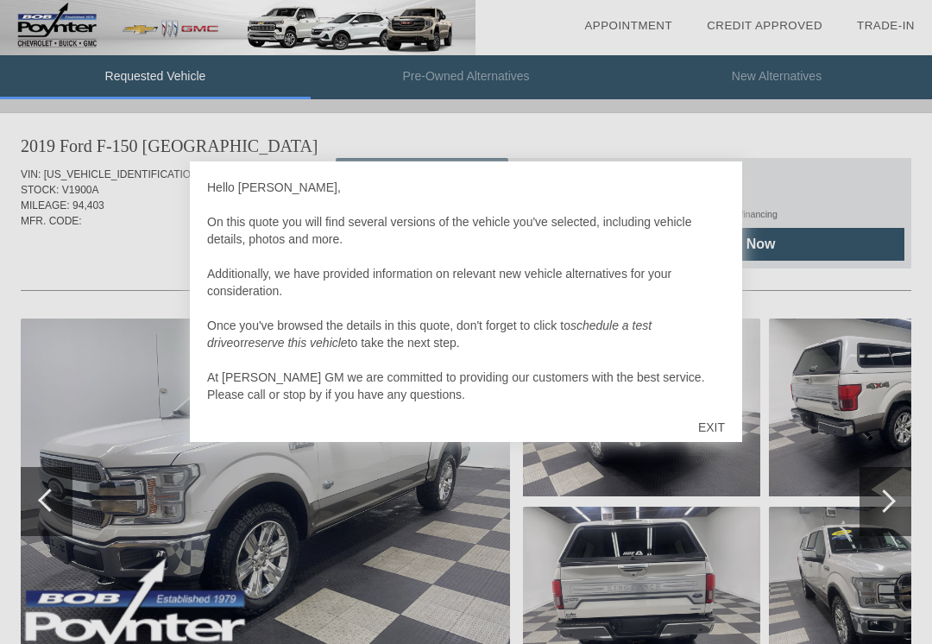
click at [724, 426] on div "EXIT" at bounding box center [711, 427] width 61 height 52
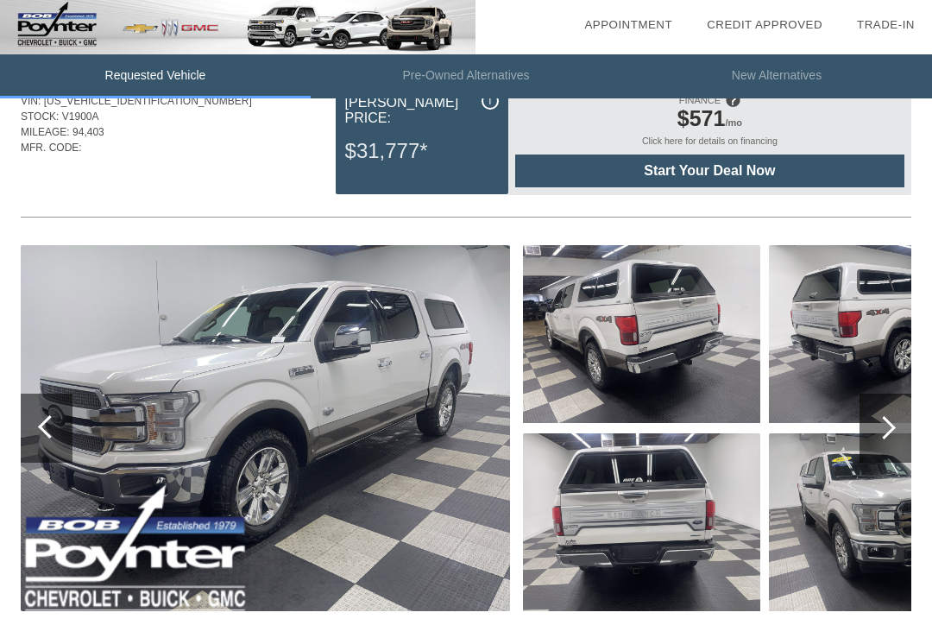
click at [895, 431] on div at bounding box center [886, 429] width 52 height 69
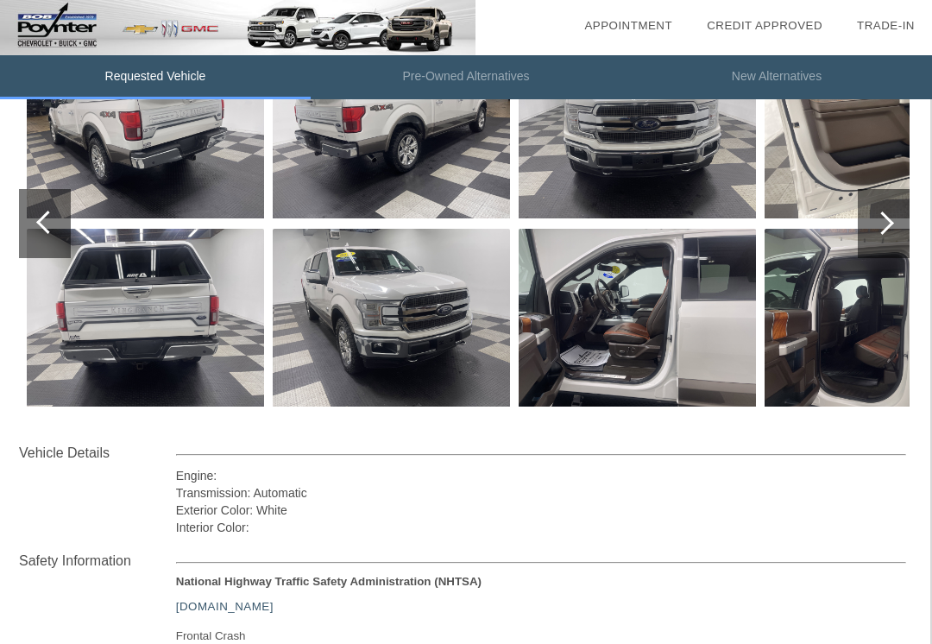
scroll to position [275, 2]
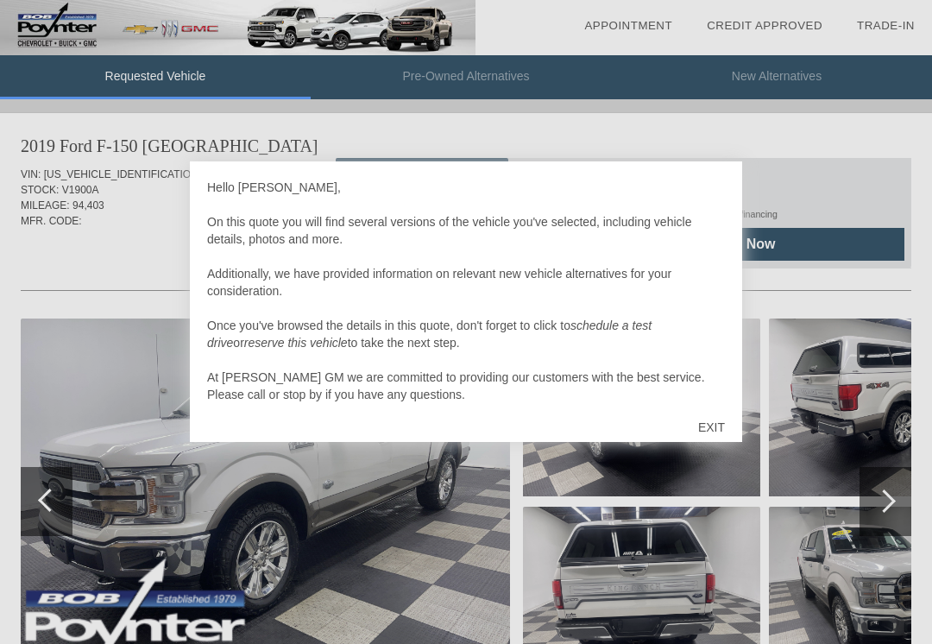
click at [714, 424] on div "EXIT" at bounding box center [711, 427] width 61 height 52
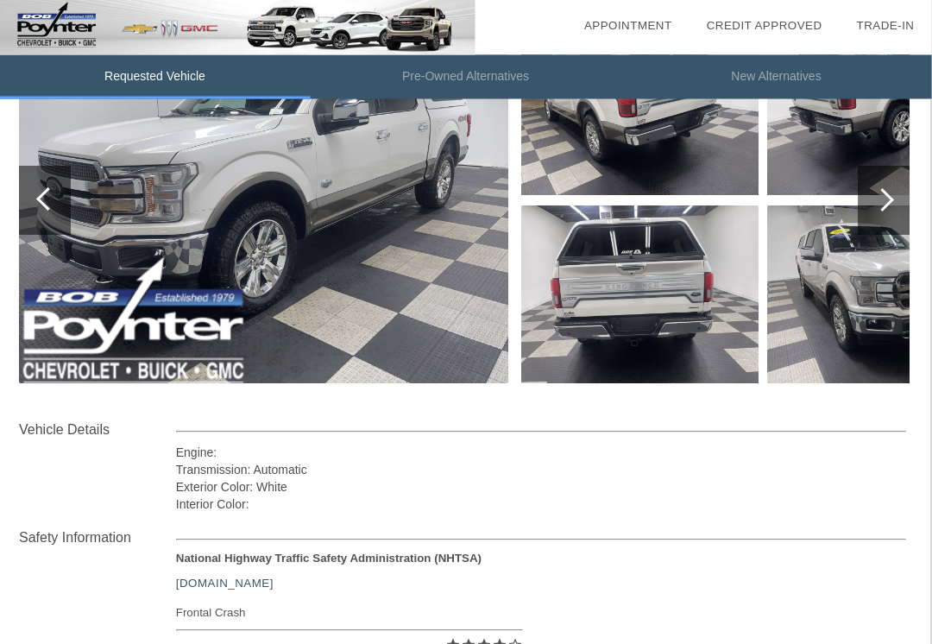
scroll to position [300, 0]
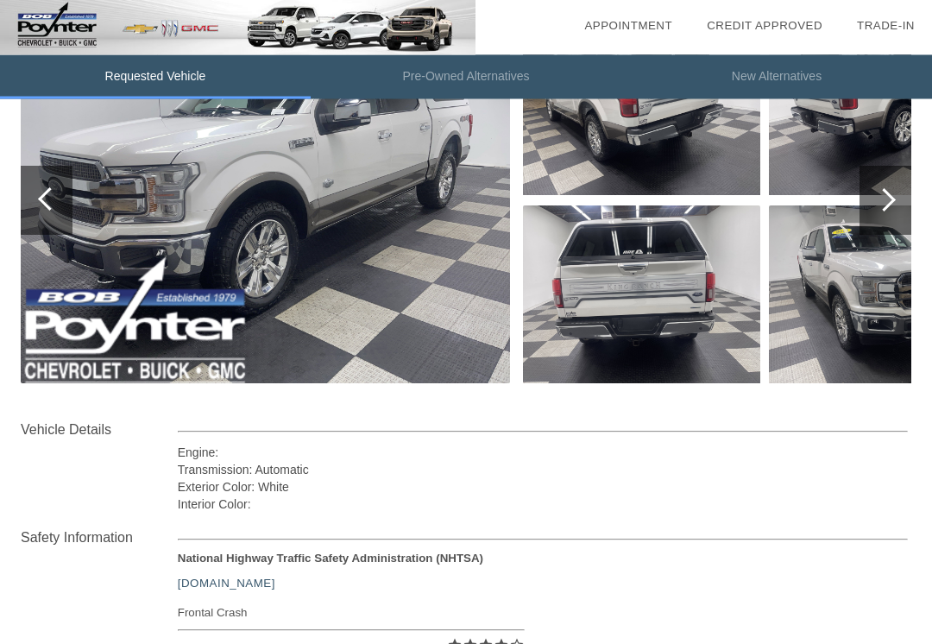
click at [401, 312] on img at bounding box center [266, 201] width 490 height 366
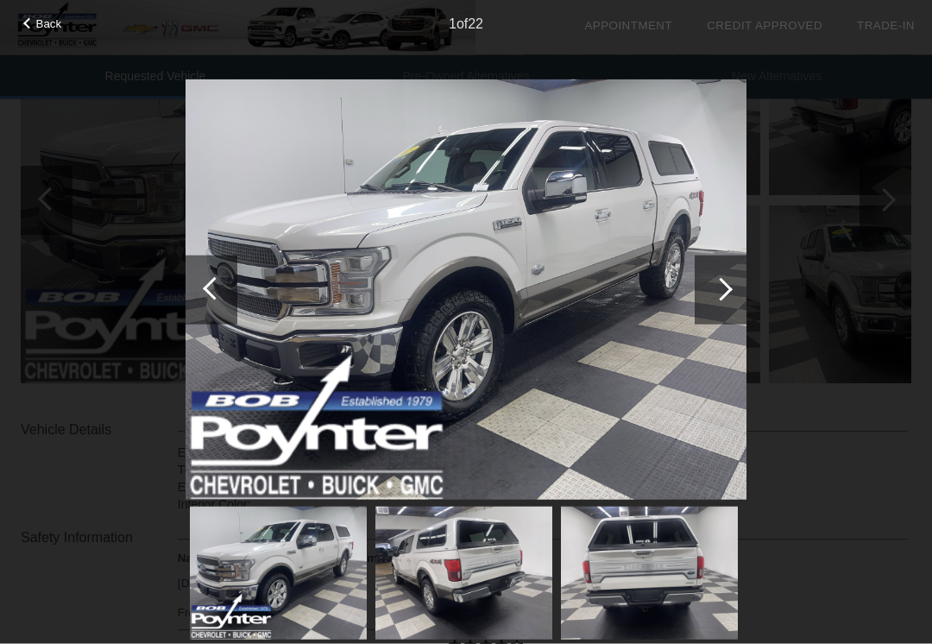
scroll to position [301, 0]
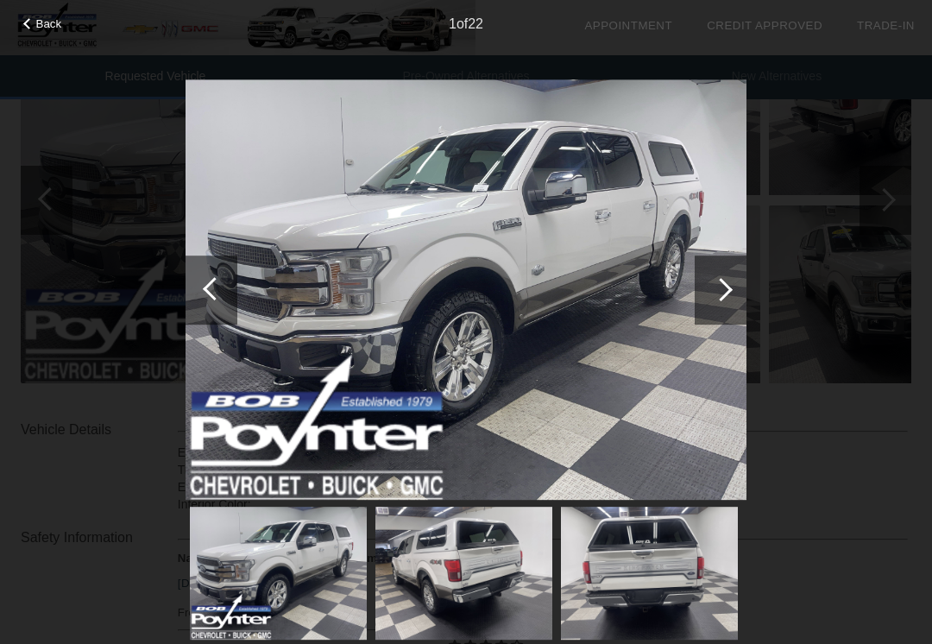
click at [706, 325] on div at bounding box center [721, 290] width 52 height 69
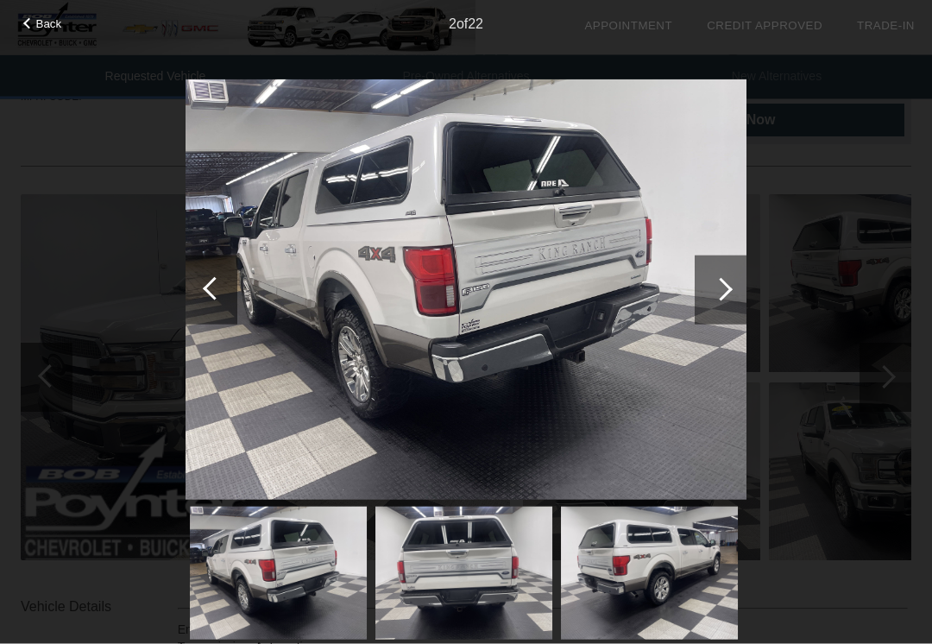
scroll to position [0, 0]
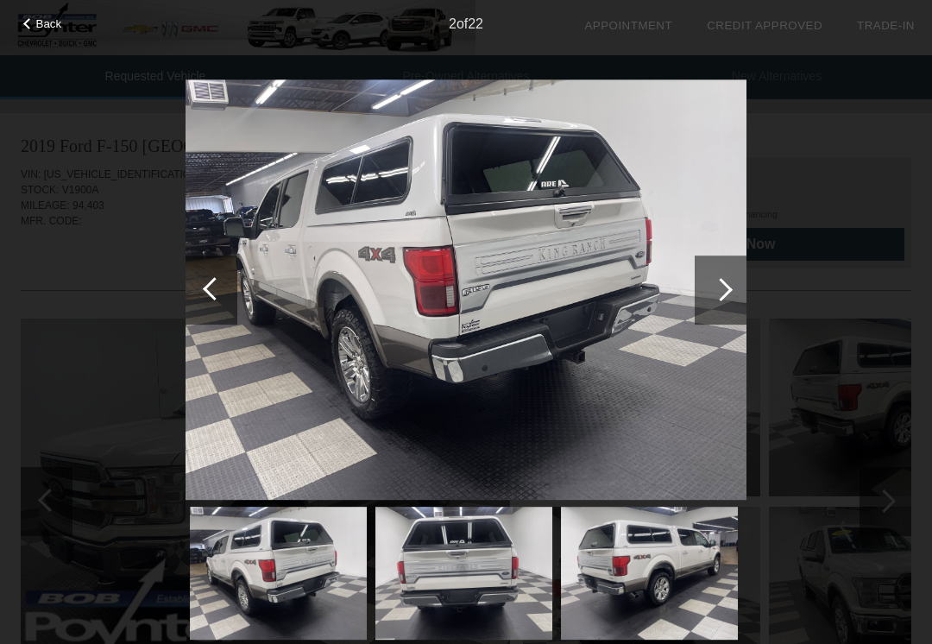
click at [36, 19] on span "Back" at bounding box center [49, 23] width 26 height 13
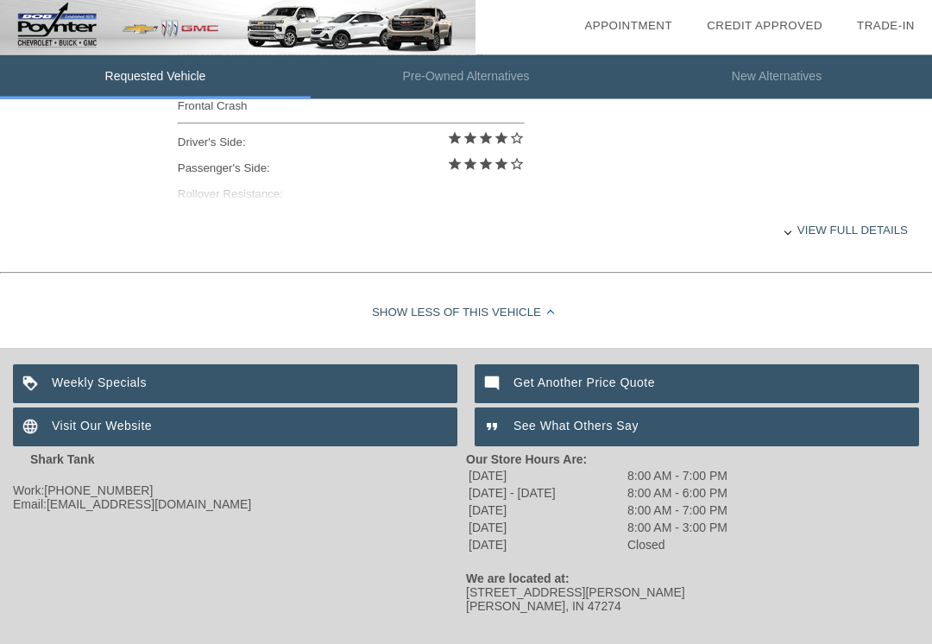
scroll to position [808, 0]
click at [316, 446] on div "Visit Our Website" at bounding box center [235, 426] width 445 height 39
